Goal: Book appointment/travel/reservation

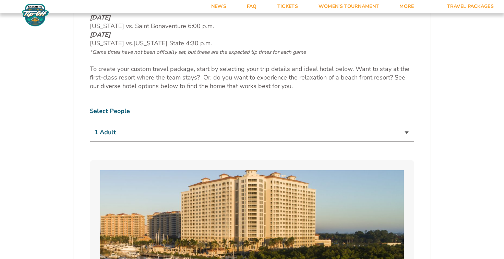
scroll to position [381, 0]
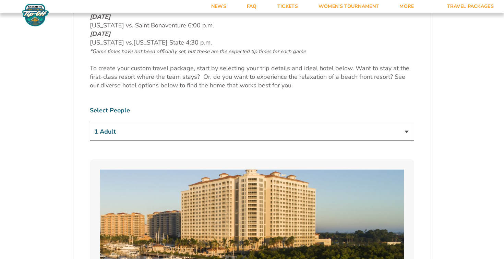
click at [232, 137] on select "1 Adult 2 Adults 3 Adults 4 Adults 2 Adults + 1 Child 2 Adults + 2 Children 2 A…" at bounding box center [252, 131] width 324 height 17
select select "2 Adults + 2 Children"
click at [90, 123] on select "1 Adult 2 Adults 3 Adults 4 Adults 2 Adults + 1 Child 2 Adults + 2 Children 2 A…" at bounding box center [252, 131] width 324 height 17
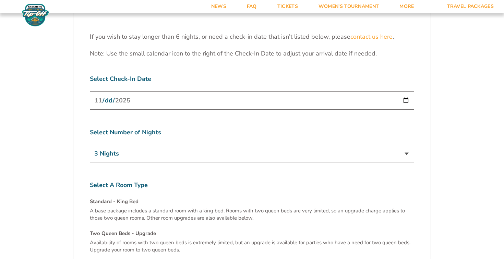
scroll to position [2172, 0]
click at [187, 91] on input "[DATE]" at bounding box center [252, 100] width 324 height 18
click at [406, 91] on input "[DATE]" at bounding box center [252, 100] width 324 height 18
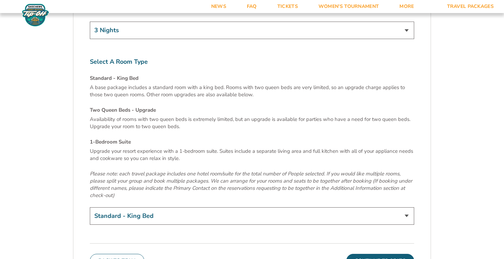
scroll to position [2288, 0]
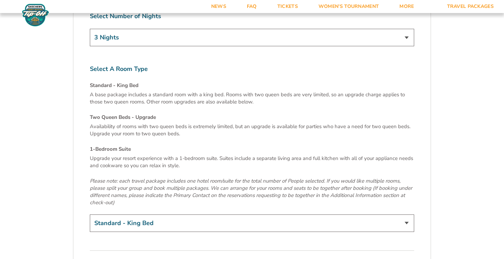
click at [277, 215] on select "Standard - King Bed Two Queen Beds - Upgrade (+$15 per night) 1-Bedroom Suite (…" at bounding box center [252, 223] width 324 height 17
select select "Two Queen Beds - Upgrade"
click at [90, 215] on select "Standard - King Bed Two Queen Beds - Upgrade (+$15 per night) 1-Bedroom Suite (…" at bounding box center [252, 223] width 324 height 17
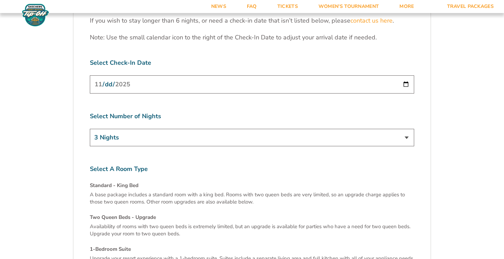
scroll to position [2023, 0]
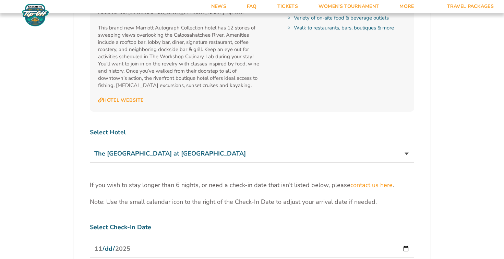
click at [276, 240] on input "[DATE]" at bounding box center [252, 249] width 324 height 18
click at [406, 240] on input "[DATE]" at bounding box center [252, 249] width 324 height 18
type input "[DATE]"
click at [121, 223] on div "Select Check-In Date [DATE]" at bounding box center [252, 241] width 324 height 37
click at [123, 240] on input "[DATE]" at bounding box center [252, 249] width 324 height 18
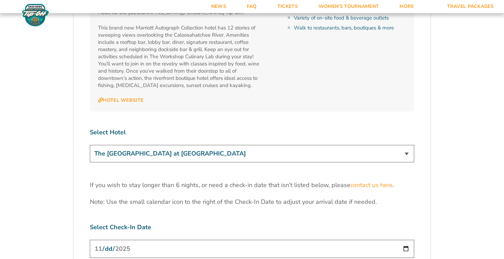
click at [405, 240] on input "[DATE]" at bounding box center [252, 249] width 324 height 18
click at [309, 223] on label "Select Check-In Date" at bounding box center [252, 227] width 324 height 9
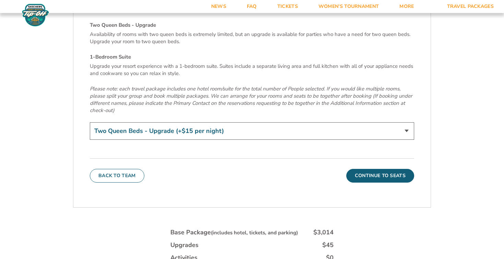
scroll to position [2425, 0]
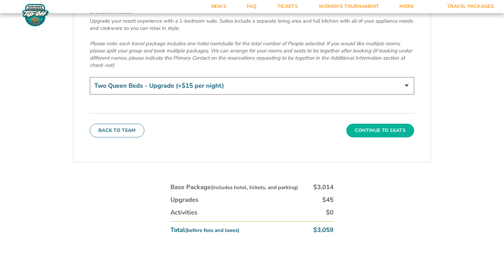
click at [385, 124] on button "Continue To Seats" at bounding box center [380, 131] width 68 height 14
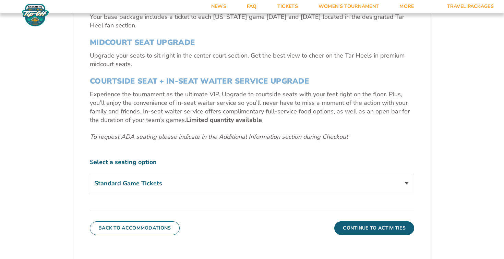
scroll to position [276, 0]
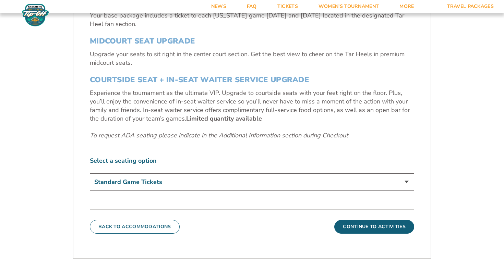
click at [256, 182] on select "Standard Game Tickets Midcourt Seat Upgrade (+$140 per person) Courtside Seat +…" at bounding box center [252, 181] width 324 height 17
select select "Midcourt Seat Upgrade"
click at [90, 173] on select "Standard Game Tickets Midcourt Seat Upgrade (+$140 per person) Courtside Seat +…" at bounding box center [252, 181] width 324 height 17
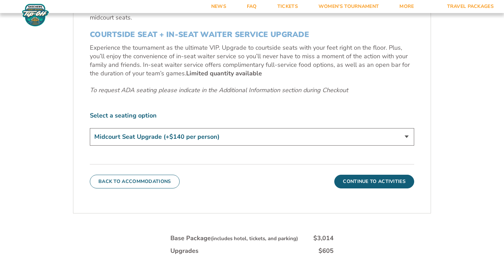
scroll to position [321, 0]
click at [287, 8] on link "Tickets" at bounding box center [287, 6] width 41 height 13
